Goal: Use online tool/utility: Utilize a website feature to perform a specific function

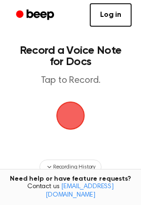
click at [71, 107] on span "button" at bounding box center [70, 116] width 32 height 32
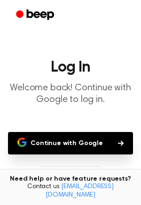
click at [63, 136] on button "Continue with Google" at bounding box center [70, 143] width 125 height 22
click at [118, 139] on button "Continue with Google" at bounding box center [70, 143] width 125 height 22
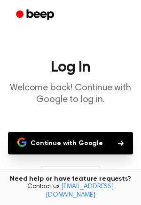
click at [118, 139] on button "Continue with Google" at bounding box center [70, 143] width 125 height 22
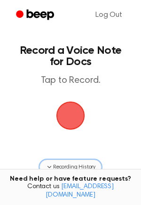
click at [56, 167] on span "Recording History" at bounding box center [74, 167] width 42 height 8
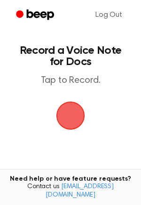
click at [122, 171] on main "Record a Voice Note for Docs Tap to Record. No recordings yet Start recording t…" at bounding box center [70, 198] width 141 height 397
click at [55, 119] on span "button" at bounding box center [70, 115] width 52 height 52
click at [63, 117] on span "button" at bounding box center [70, 116] width 46 height 46
click at [63, 117] on span "button" at bounding box center [70, 116] width 42 height 42
click at [67, 118] on span "button" at bounding box center [71, 116] width 52 height 52
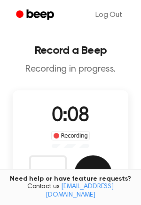
click at [94, 172] on button "Save" at bounding box center [92, 174] width 37 height 37
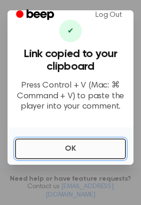
click at [68, 147] on button "OK" at bounding box center [70, 149] width 111 height 21
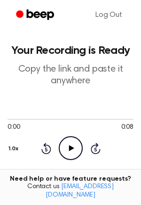
click at [67, 147] on icon "Play Audio" at bounding box center [71, 148] width 24 height 24
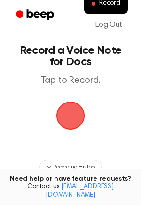
click at [84, 66] on h1 "Record a Voice Note for Docs" at bounding box center [70, 56] width 107 height 22
click at [73, 129] on span "button" at bounding box center [70, 115] width 41 height 41
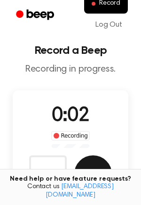
click at [92, 162] on button "Save" at bounding box center [92, 174] width 37 height 37
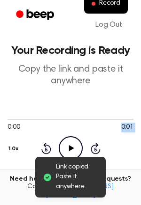
drag, startPoint x: 68, startPoint y: 134, endPoint x: 71, endPoint y: 140, distance: 6.1
click at [68, 142] on div "0:00 0:01 1.0x Rewind 5 seconds Play Audio Skip 5 seconds" at bounding box center [70, 137] width 126 height 45
click at [71, 139] on icon "Play Audio" at bounding box center [71, 148] width 24 height 24
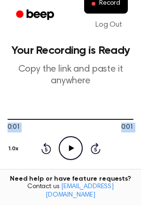
click at [62, 139] on icon "Play Audio" at bounding box center [71, 148] width 24 height 24
click at [94, 142] on div "Rewind 5 seconds Play Audio Skip 5 seconds" at bounding box center [70, 148] width 59 height 24
click at [91, 148] on icon at bounding box center [95, 148] width 10 height 11
click at [49, 143] on icon "Rewind 5 seconds" at bounding box center [46, 148] width 10 height 12
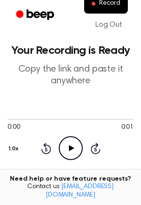
click at [79, 148] on icon "Play Audio" at bounding box center [71, 148] width 24 height 24
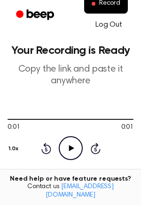
drag, startPoint x: 98, startPoint y: 13, endPoint x: 97, endPoint y: 23, distance: 10.5
click at [97, 23] on ul "Record Log Out" at bounding box center [100, 15] width 61 height 42
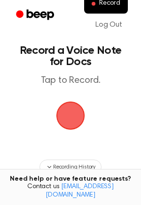
click at [86, 119] on span "button" at bounding box center [70, 116] width 30 height 30
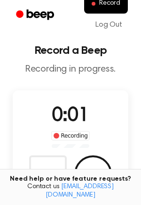
click at [90, 165] on button "Save" at bounding box center [92, 174] width 37 height 37
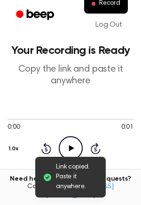
click at [79, 134] on div "0:00 0:01 1.0x Rewind 5 seconds Play Audio Skip 5 seconds" at bounding box center [70, 137] width 126 height 45
click at [69, 143] on icon "Play Audio" at bounding box center [71, 148] width 24 height 24
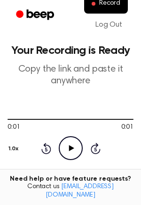
click at [44, 145] on icon at bounding box center [46, 148] width 10 height 11
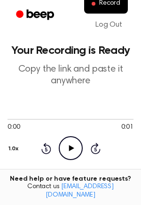
click at [62, 144] on icon "Play Audio" at bounding box center [71, 148] width 24 height 24
drag, startPoint x: 94, startPoint y: 85, endPoint x: 114, endPoint y: 67, distance: 26.9
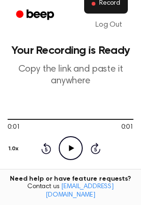
click at [118, 4] on span "Record" at bounding box center [109, 4] width 21 height 8
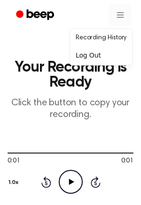
click at [104, 53] on div "Log Out" at bounding box center [101, 55] width 58 height 15
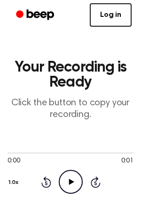
drag, startPoint x: 28, startPoint y: 37, endPoint x: 33, endPoint y: 107, distance: 71.0
click at [27, 46] on main "Your Recording is Ready Click the button to copy your recording. 0:00 0:01 1.0x…" at bounding box center [70, 168] width 141 height 337
click at [67, 185] on icon "Play Audio" at bounding box center [71, 182] width 24 height 24
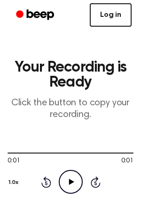
click at [110, 16] on link "Log in" at bounding box center [110, 14] width 42 height 23
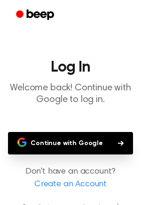
click at [92, 138] on button "Continue with Google" at bounding box center [70, 143] width 125 height 22
click at [111, 141] on button "Continue with Google" at bounding box center [70, 143] width 125 height 22
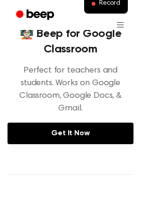
scroll to position [123, 0]
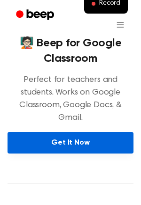
click at [90, 132] on link "Get It Now" at bounding box center [70, 143] width 126 height 22
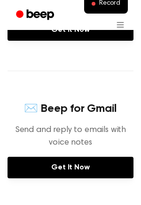
scroll to position [235, 0]
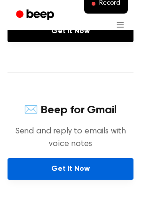
click at [95, 158] on link "Get It Now" at bounding box center [70, 169] width 126 height 22
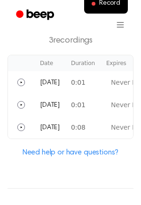
scroll to position [641, 0]
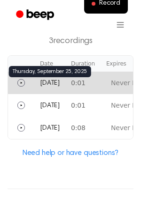
click at [40, 80] on span "Today" at bounding box center [50, 83] width 20 height 7
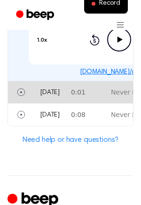
scroll to position [771, 0]
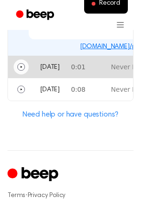
click at [22, 63] on icon "Play" at bounding box center [20, 66] width 7 height 7
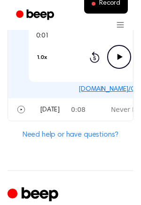
scroll to position [757, 0]
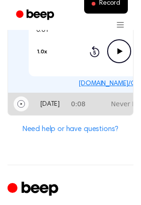
click at [19, 100] on icon "Play" at bounding box center [20, 103] width 7 height 7
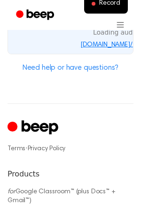
scroll to position [665, 0]
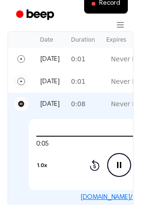
click at [111, 166] on td "0:05 0:08 1.0x Rewind 5 seconds Pause Audio Skip 5 seconds beep.audio/9n1zR1V" at bounding box center [118, 160] width 221 height 91
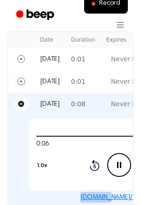
click at [109, 192] on div "beep.audio/9n1zR1V" at bounding box center [119, 197] width 210 height 11
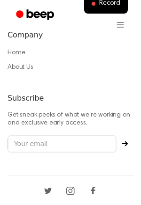
scroll to position [1138, 0]
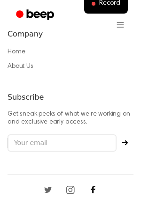
click at [89, 182] on icon "Facebook" at bounding box center [92, 189] width 15 height 15
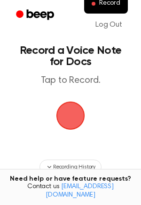
click at [126, 120] on main "Record a Voice Note for Docs Tap to Record. Recording History Tired of copying …" at bounding box center [70, 150] width 141 height 301
click at [73, 106] on span "button" at bounding box center [70, 115] width 35 height 35
click at [67, 112] on span "button" at bounding box center [70, 116] width 34 height 34
drag, startPoint x: 60, startPoint y: 124, endPoint x: 65, endPoint y: 119, distance: 6.6
click at [62, 122] on span "button" at bounding box center [70, 116] width 30 height 30
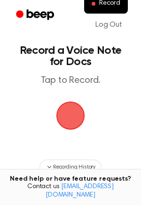
click at [66, 117] on span "button" at bounding box center [71, 116] width 52 height 52
click at [52, 170] on icon "button" at bounding box center [48, 166] width 7 height 7
click at [66, 126] on span "button" at bounding box center [70, 116] width 30 height 30
click at [70, 121] on span "button" at bounding box center [70, 116] width 32 height 32
drag, startPoint x: 71, startPoint y: 119, endPoint x: 76, endPoint y: 115, distance: 7.3
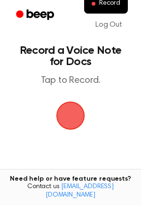
click at [71, 119] on span "button" at bounding box center [70, 116] width 40 height 40
drag, startPoint x: 133, startPoint y: 68, endPoint x: 139, endPoint y: 79, distance: 12.2
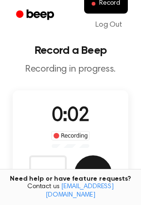
click at [83, 158] on button "Save" at bounding box center [92, 174] width 37 height 37
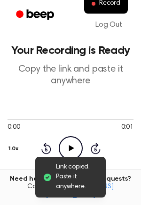
click at [60, 139] on icon "Play Audio" at bounding box center [71, 148] width 24 height 24
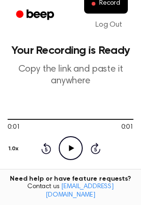
click at [67, 172] on div "0:01 0:01 1.0x Rewind 5 seconds Play Audio Skip 5 seconds" at bounding box center [70, 137] width 126 height 71
click at [62, 154] on icon "Play Audio" at bounding box center [71, 148] width 24 height 24
click at [63, 152] on icon "Play Audio" at bounding box center [71, 148] width 24 height 24
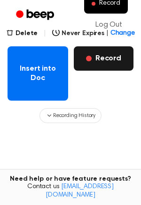
scroll to position [179, 0]
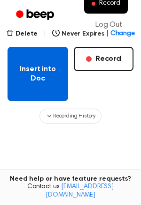
click at [28, 66] on button "Insert into Doc" at bounding box center [37, 74] width 60 height 54
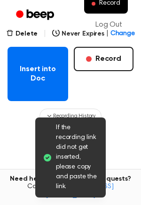
click at [65, 133] on span "If the recording link did not get inserted, please copy and paste the link." at bounding box center [77, 157] width 42 height 69
click at [64, 133] on span "If the recording link did not get inserted, please copy and paste the link." at bounding box center [77, 157] width 42 height 69
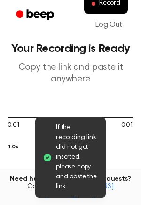
scroll to position [0, 0]
